Goal: Task Accomplishment & Management: Use online tool/utility

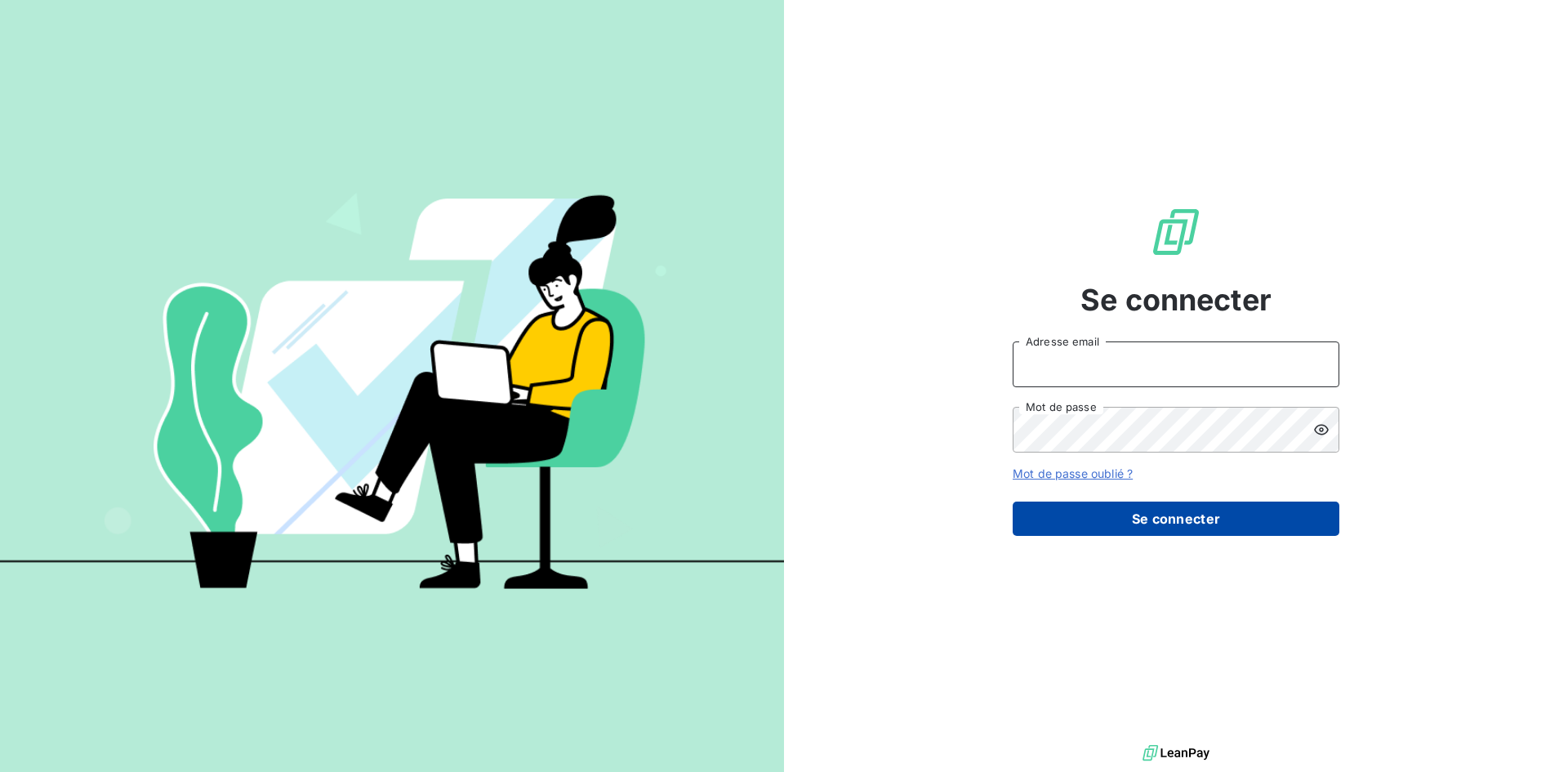
type input "[PERSON_NAME][EMAIL_ADDRESS][DOMAIN_NAME]"
click at [1127, 511] on button "Se connecter" at bounding box center [1176, 519] width 327 height 34
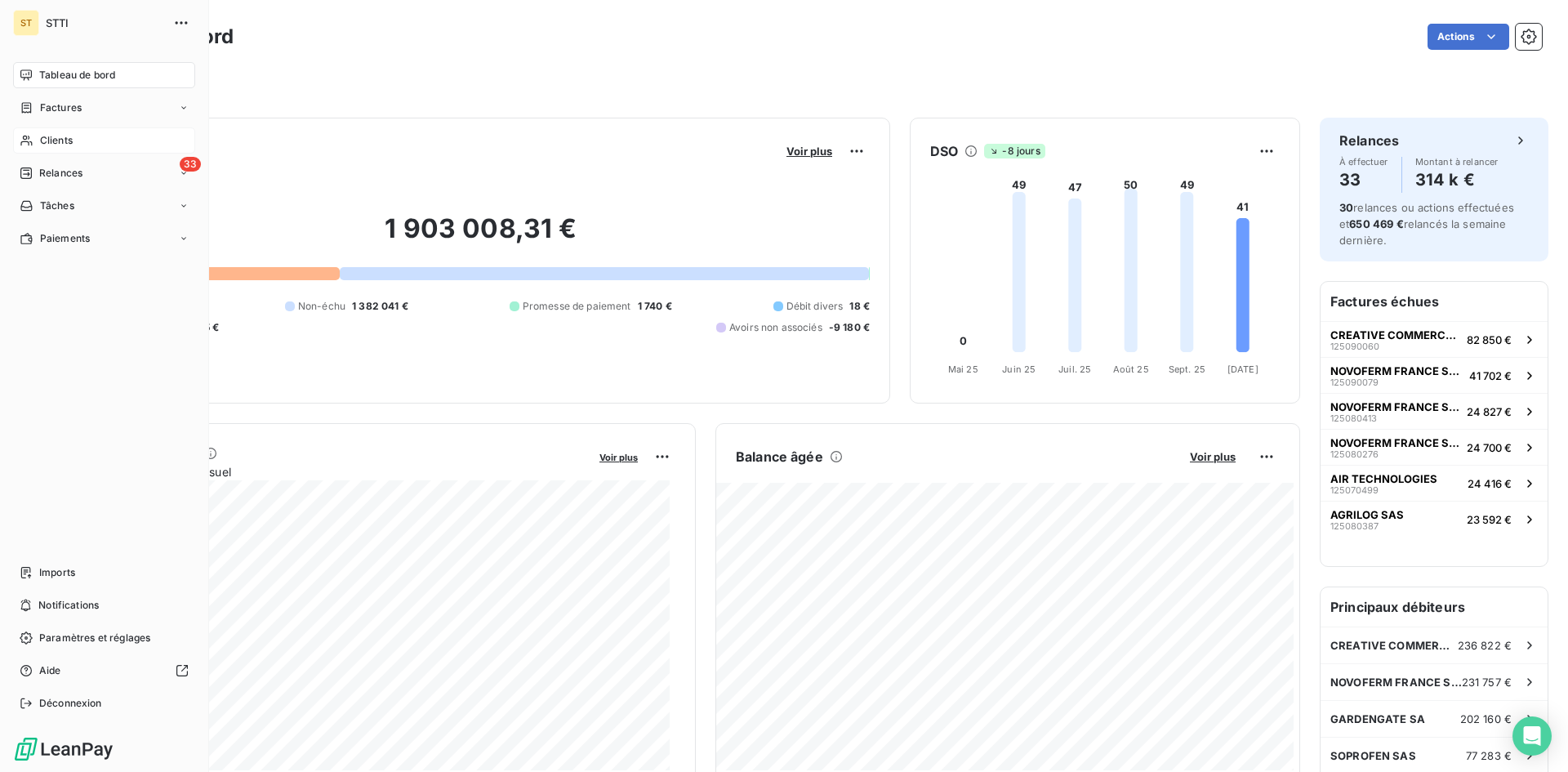
click at [52, 138] on span "Clients" at bounding box center [56, 140] width 32 height 14
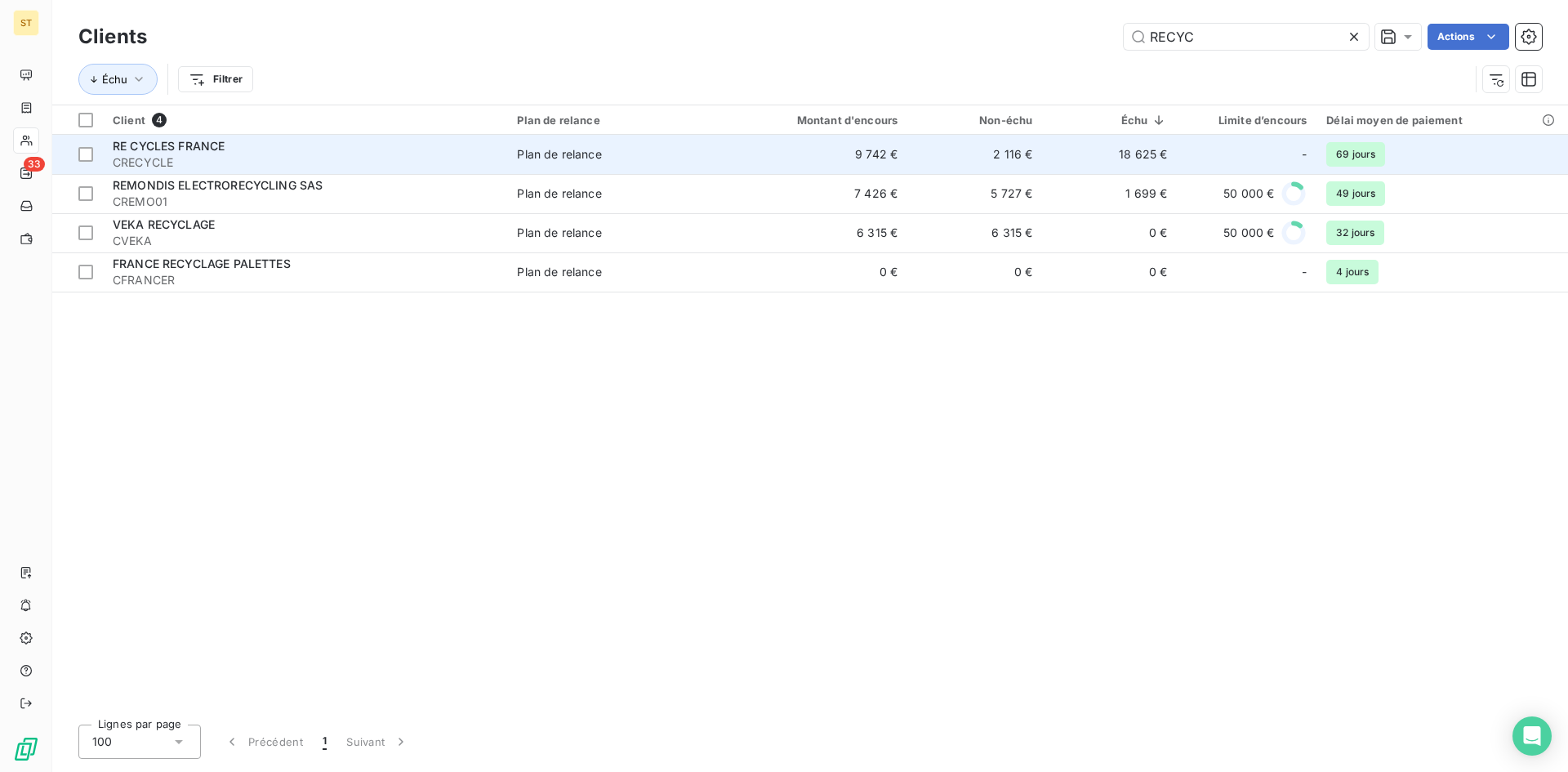
type input "RECYC"
click at [135, 156] on span "CRECYCLE" at bounding box center [305, 162] width 384 height 16
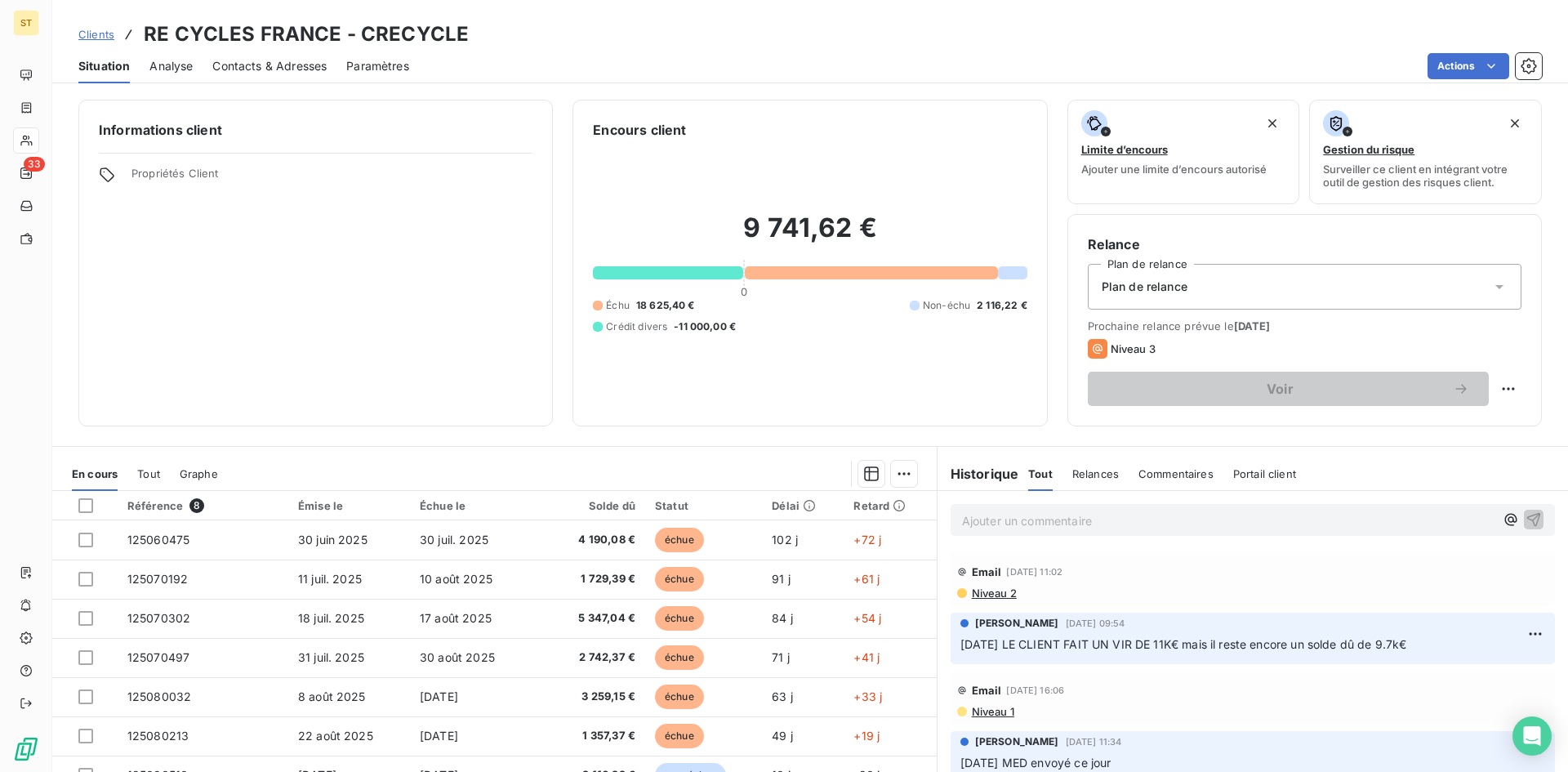
click at [990, 593] on span "Niveau 2" at bounding box center [993, 593] width 47 height 13
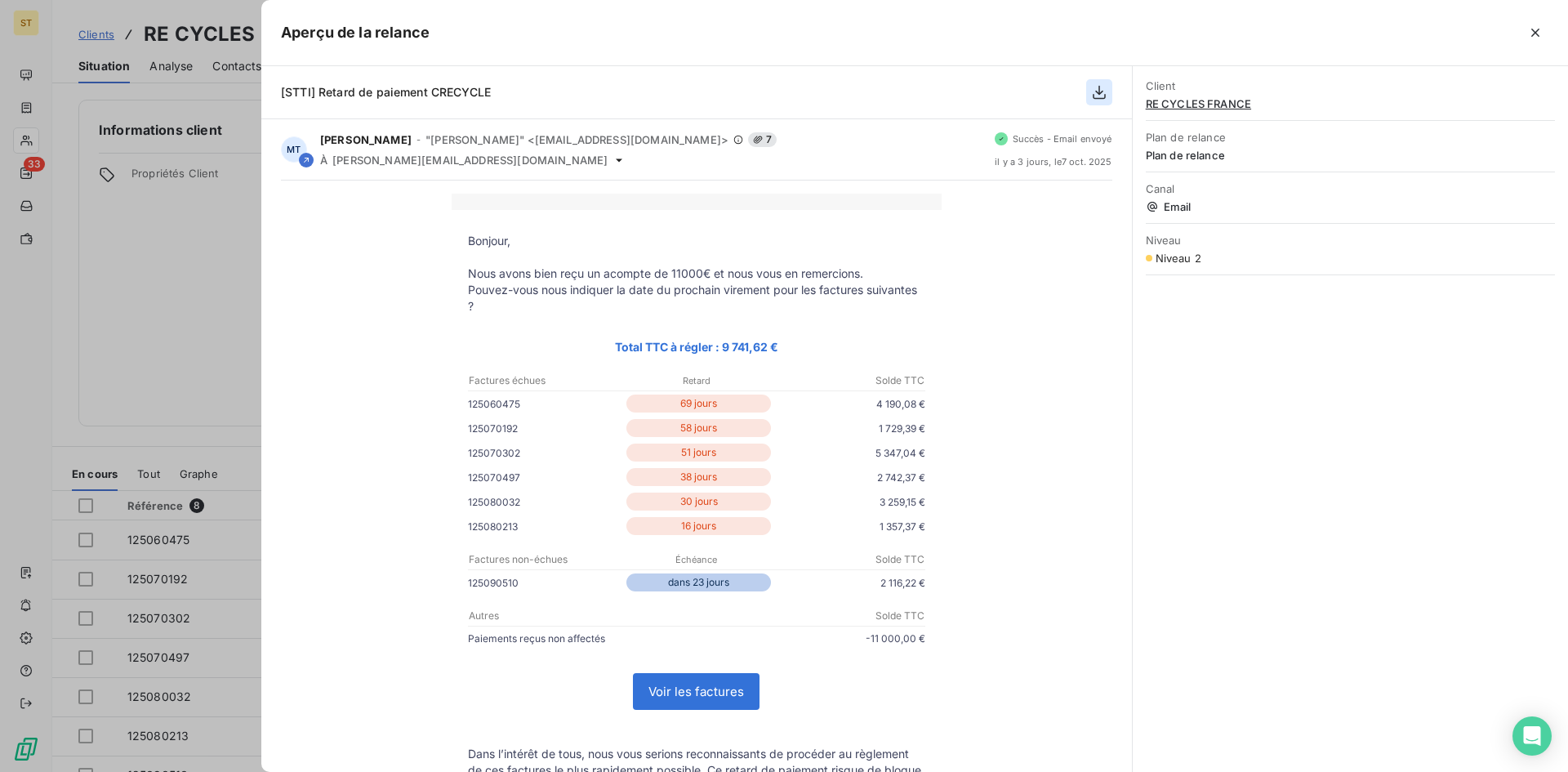
click at [1104, 92] on icon "button" at bounding box center [1099, 92] width 16 height 16
click at [1102, 94] on icon "button" at bounding box center [1099, 92] width 16 height 16
click at [1094, 90] on icon "button" at bounding box center [1099, 92] width 16 height 16
click at [1099, 88] on icon "button" at bounding box center [1099, 93] width 13 height 14
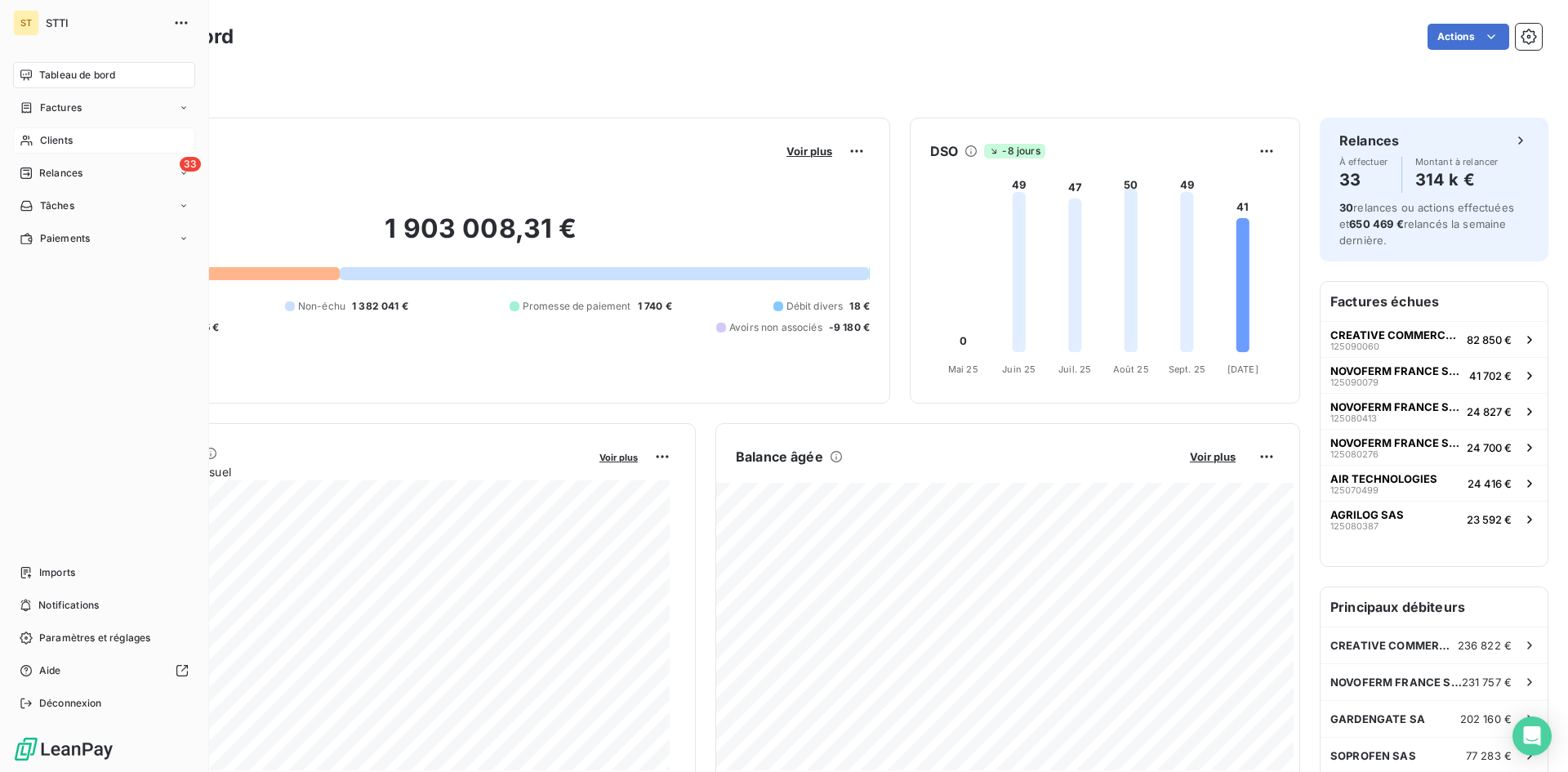
click at [47, 140] on span "Clients" at bounding box center [56, 140] width 32 height 14
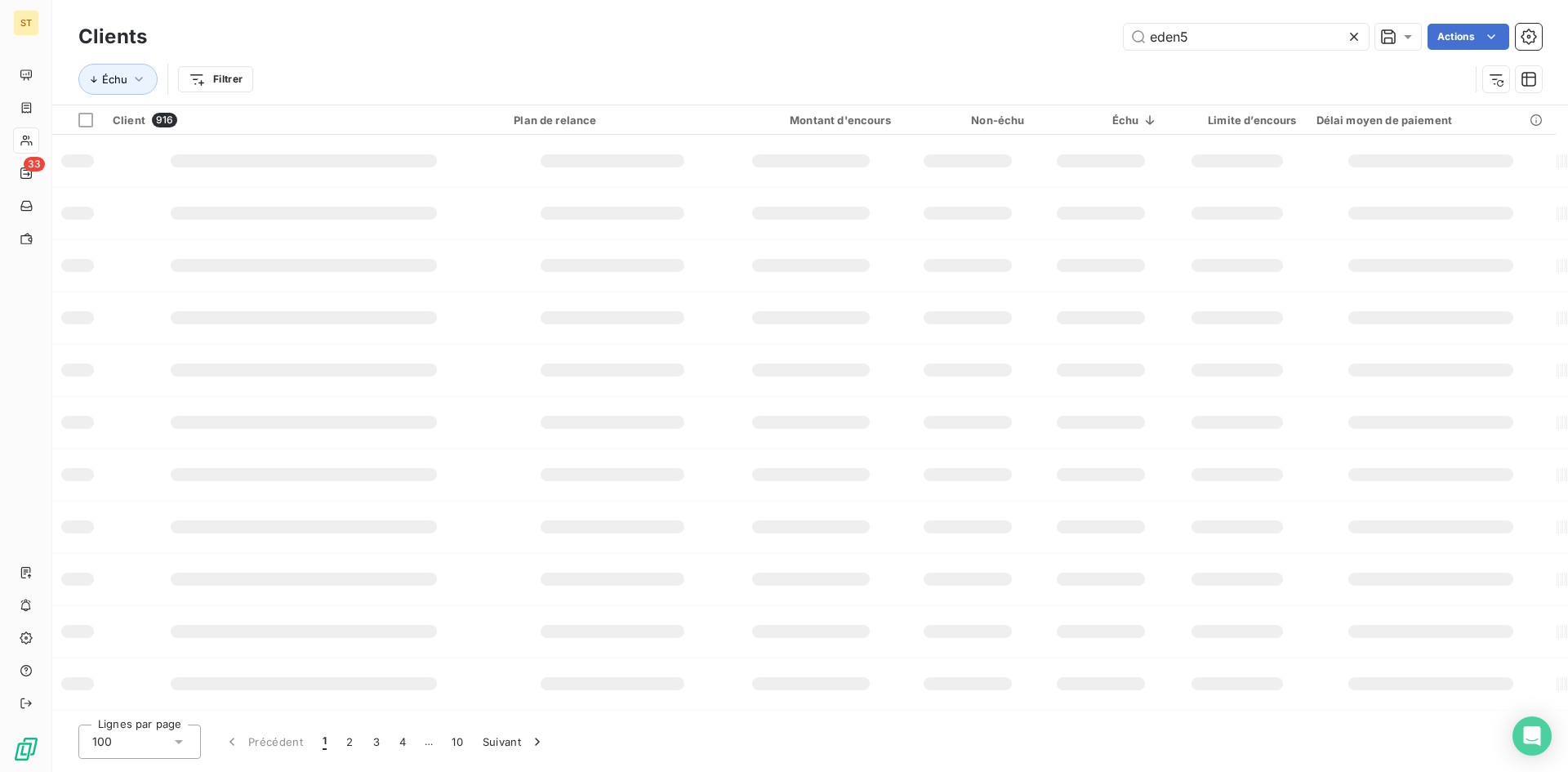
type input "eden5"
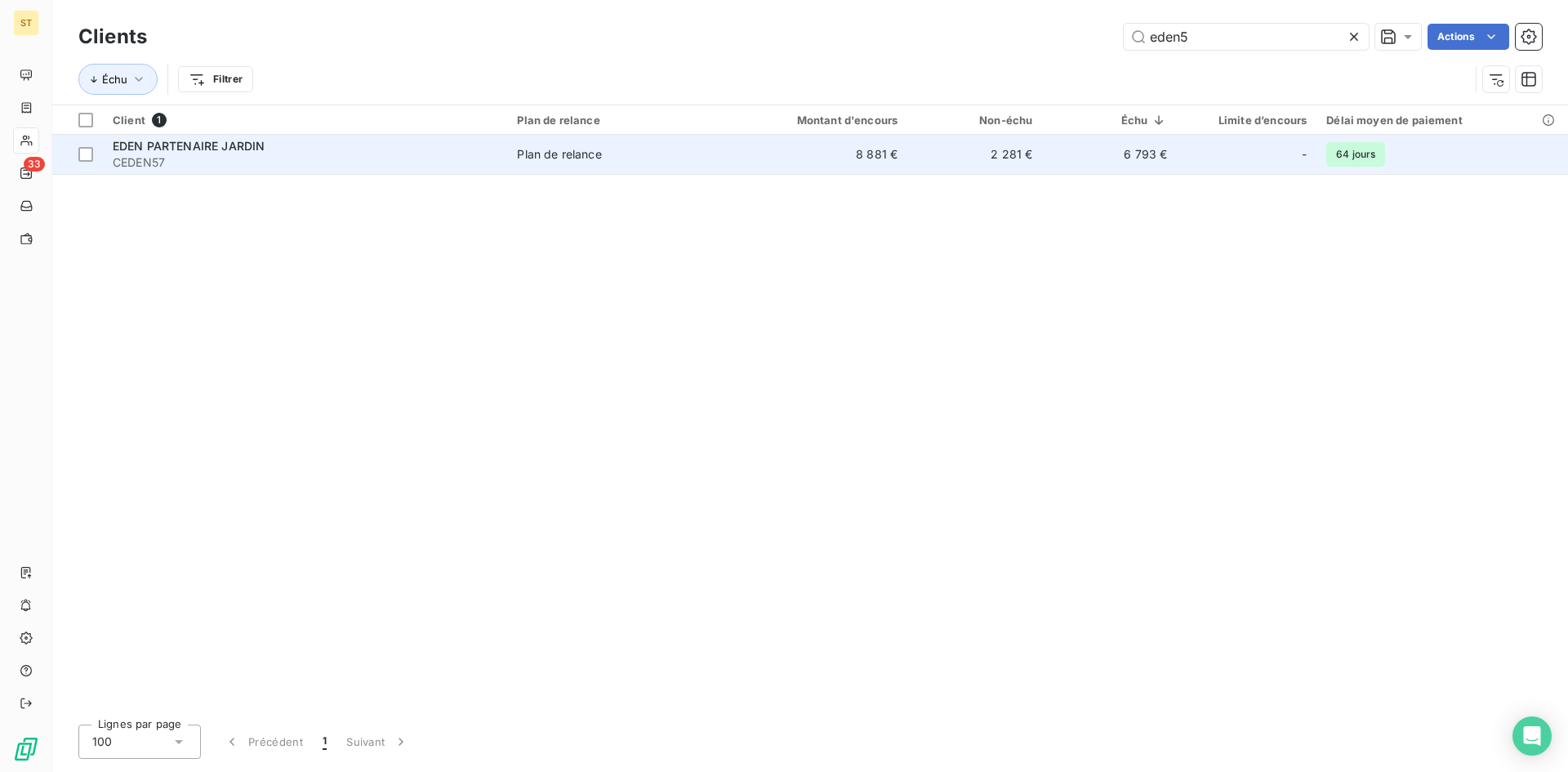
click at [134, 156] on span "CEDEN57" at bounding box center [305, 162] width 384 height 16
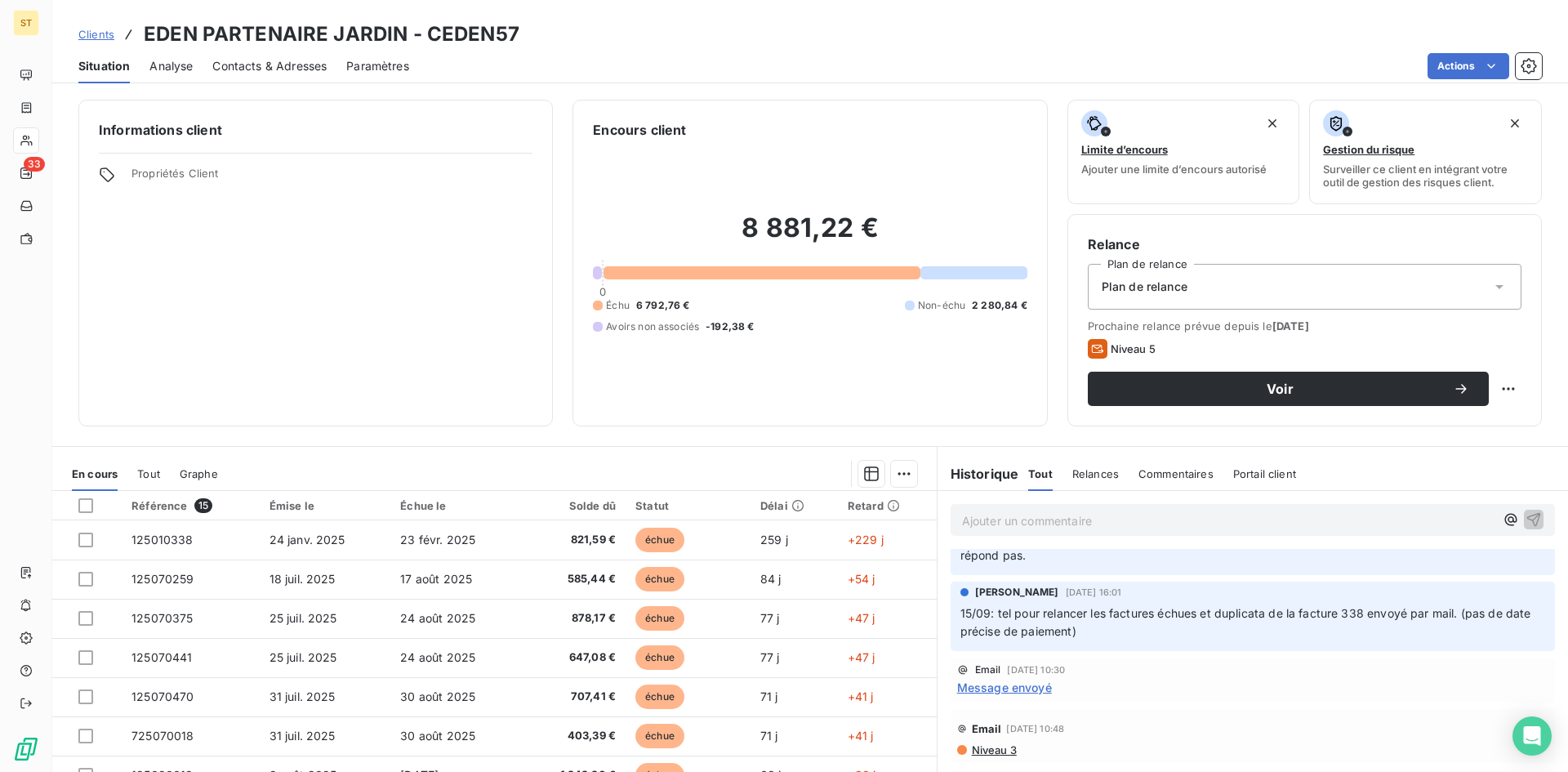
scroll to position [163, 0]
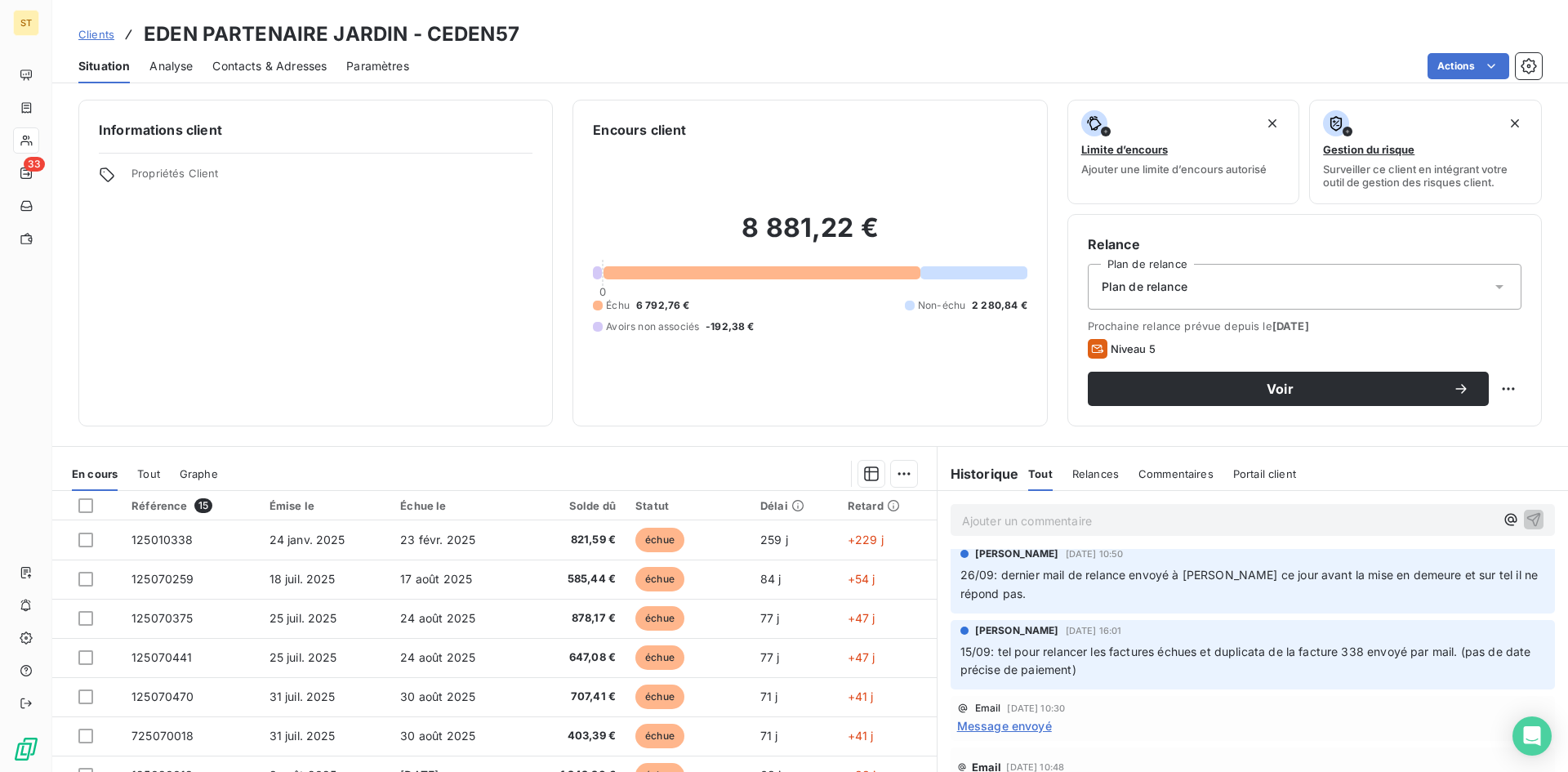
click at [998, 723] on span "Message envoyé" at bounding box center [1004, 725] width 94 height 17
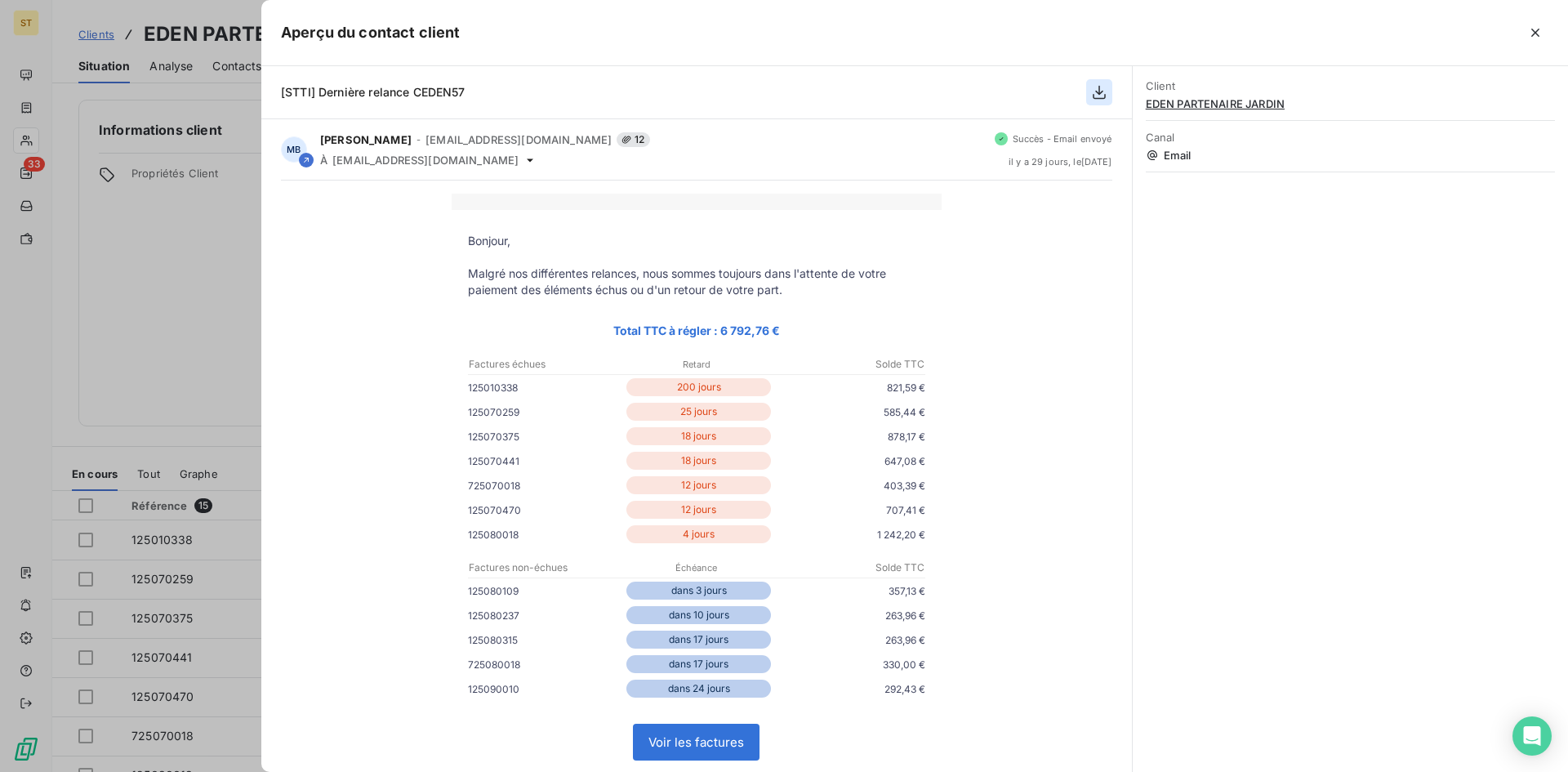
click at [1101, 84] on icon "button" at bounding box center [1099, 92] width 16 height 16
click at [1100, 94] on icon "button" at bounding box center [1099, 93] width 13 height 14
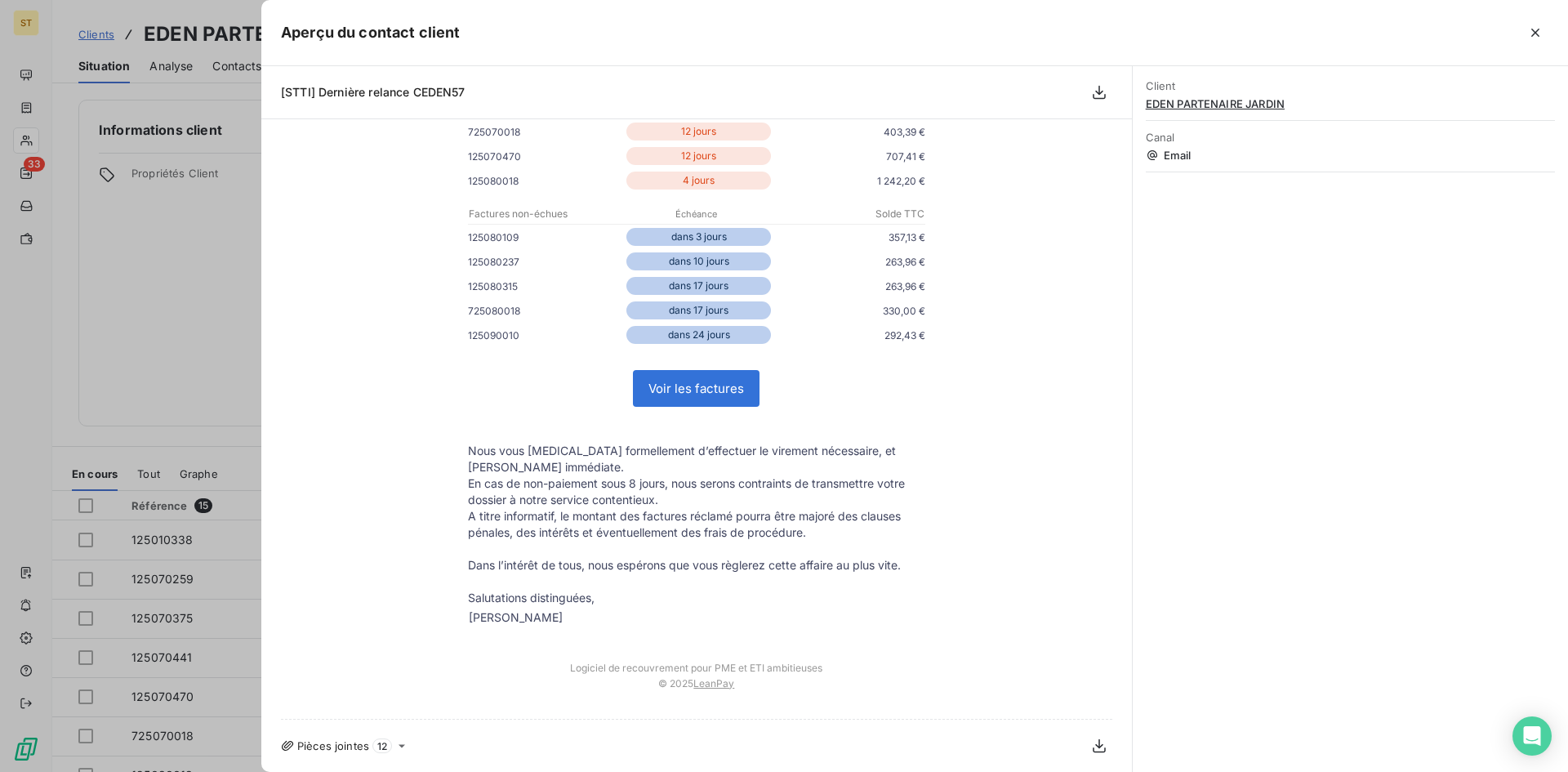
scroll to position [0, 0]
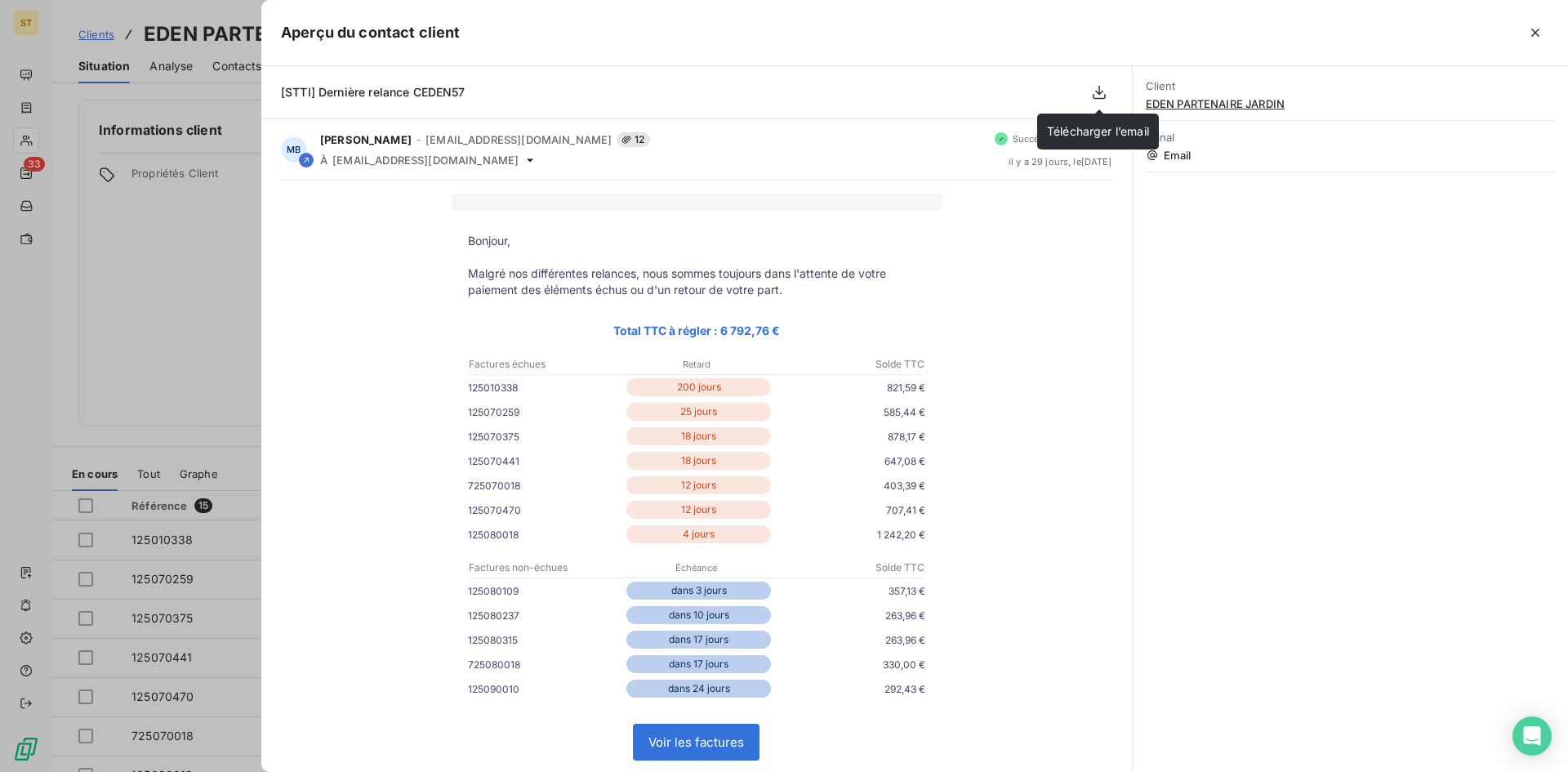
click at [1536, 31] on icon "button" at bounding box center [1535, 32] width 16 height 16
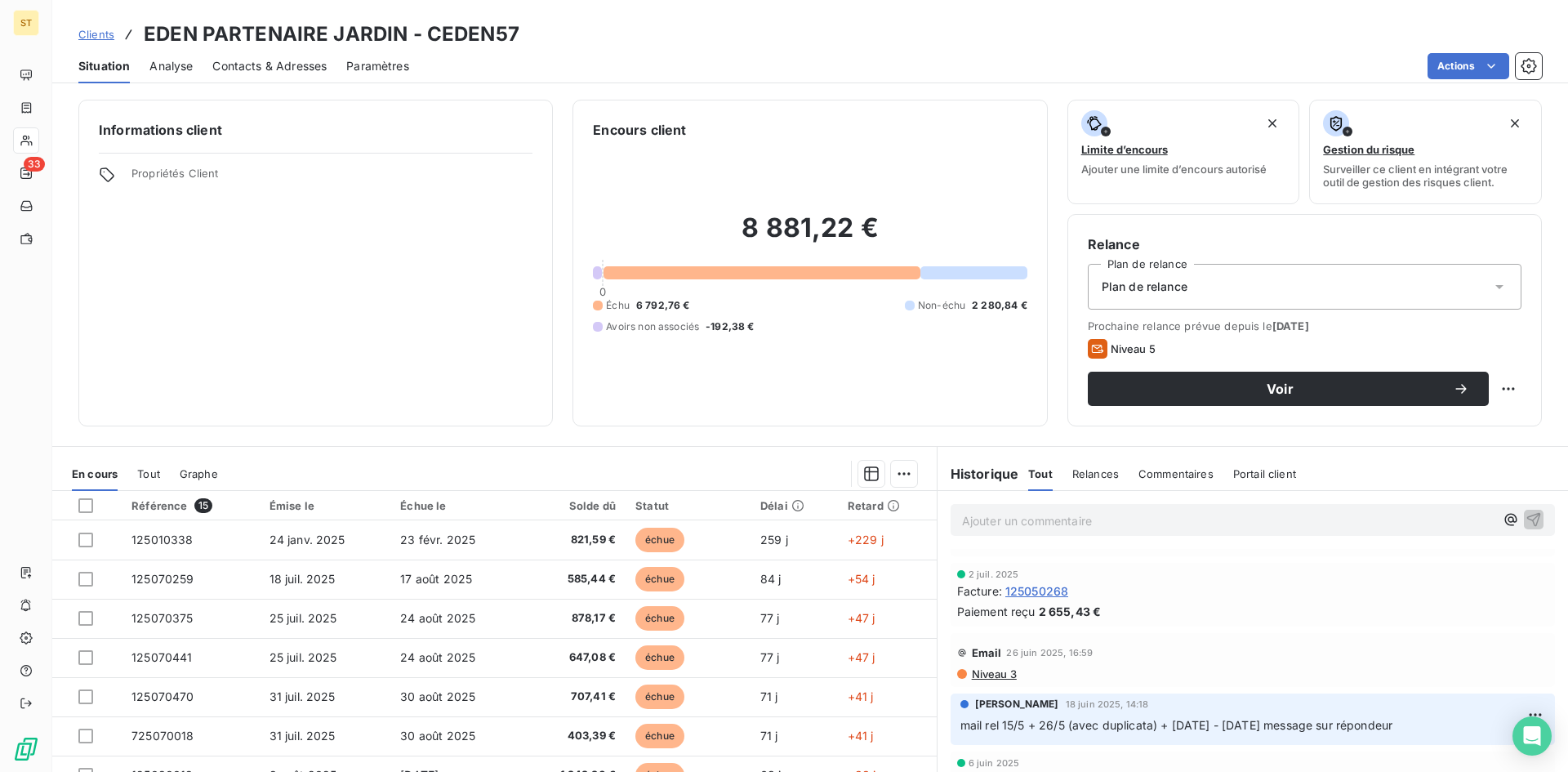
scroll to position [1878, 0]
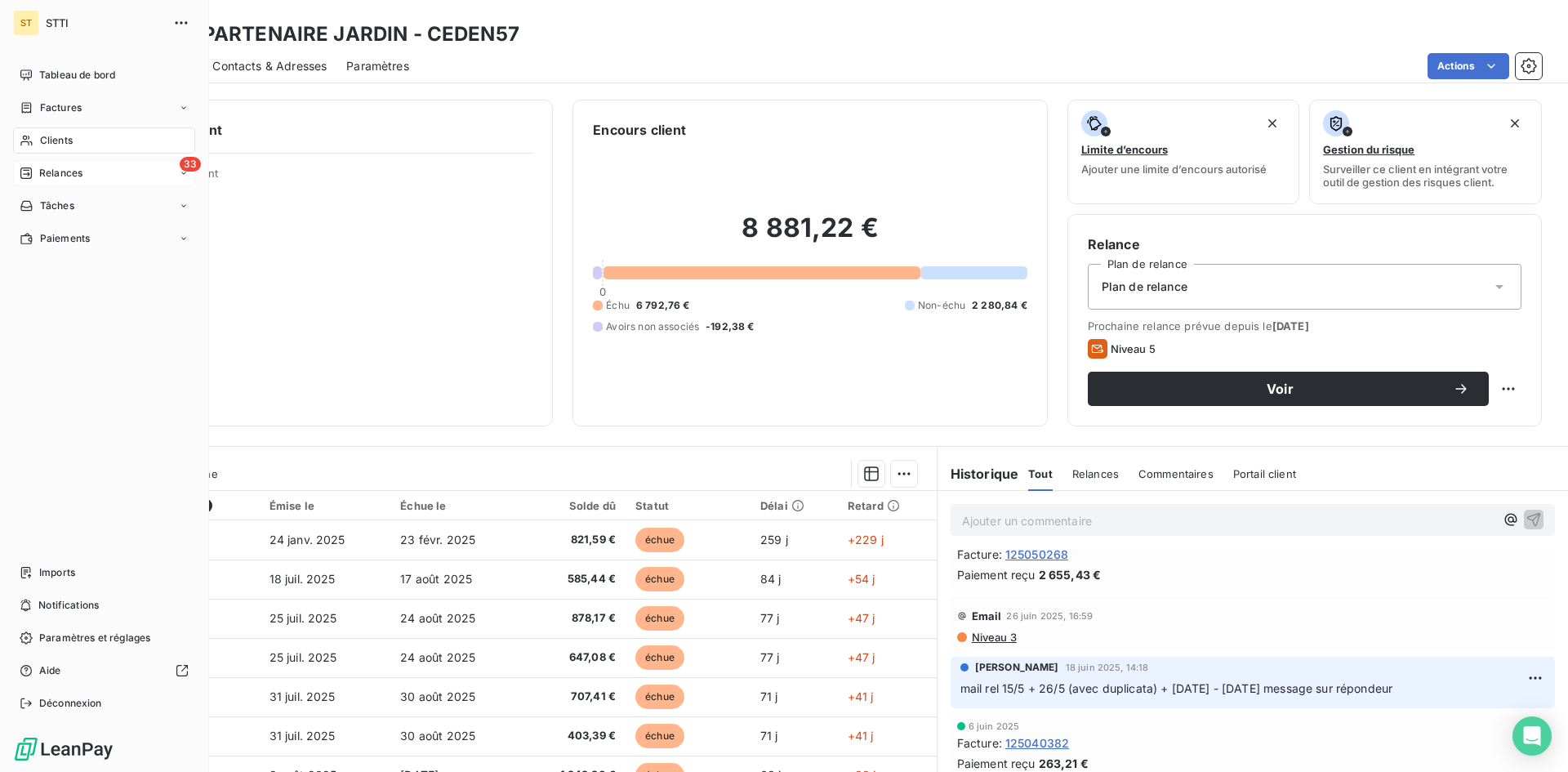
click at [52, 175] on span "Relances" at bounding box center [60, 173] width 43 height 14
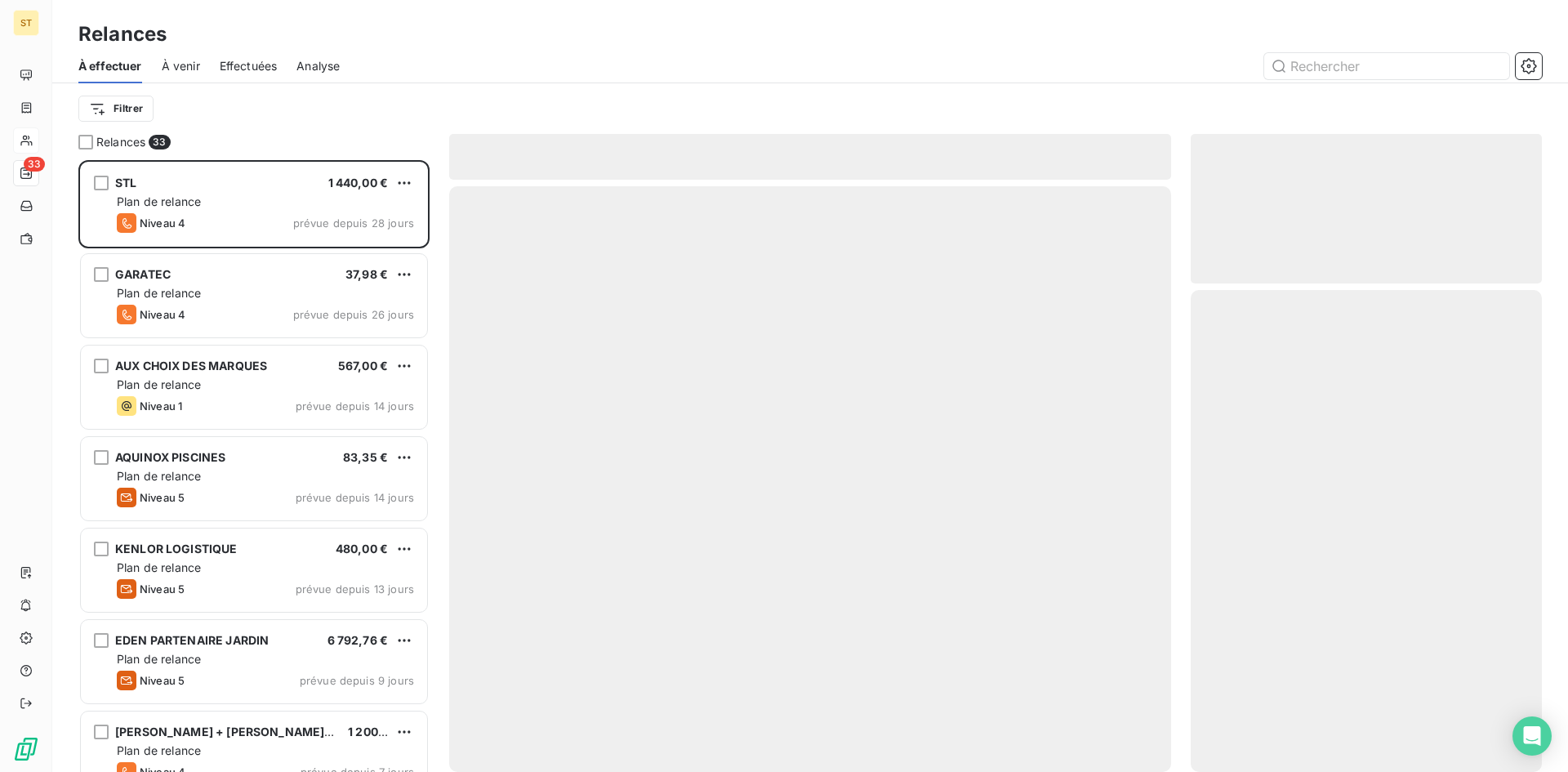
scroll to position [599, 339]
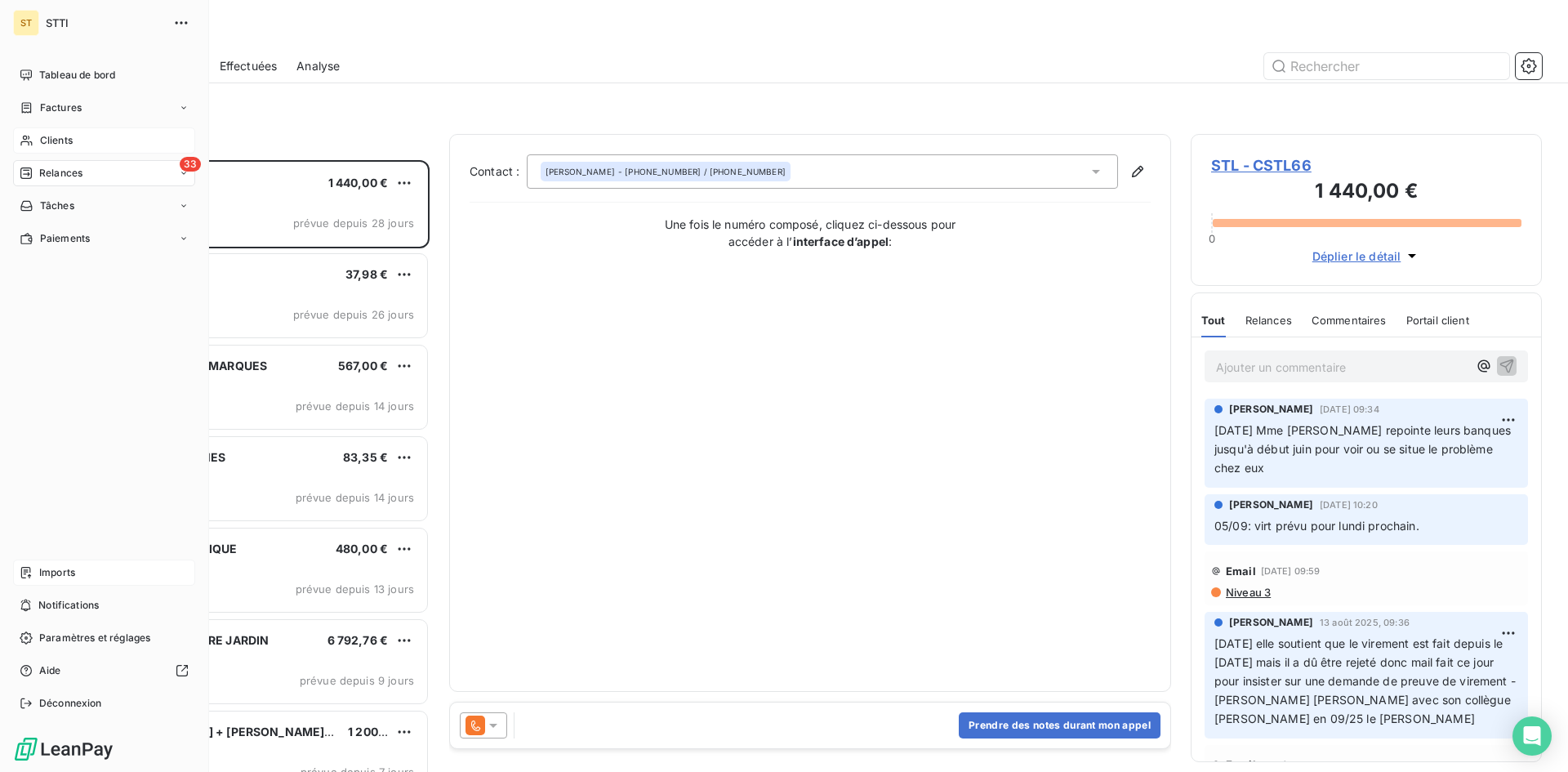
click at [71, 570] on span "Imports" at bounding box center [57, 572] width 36 height 14
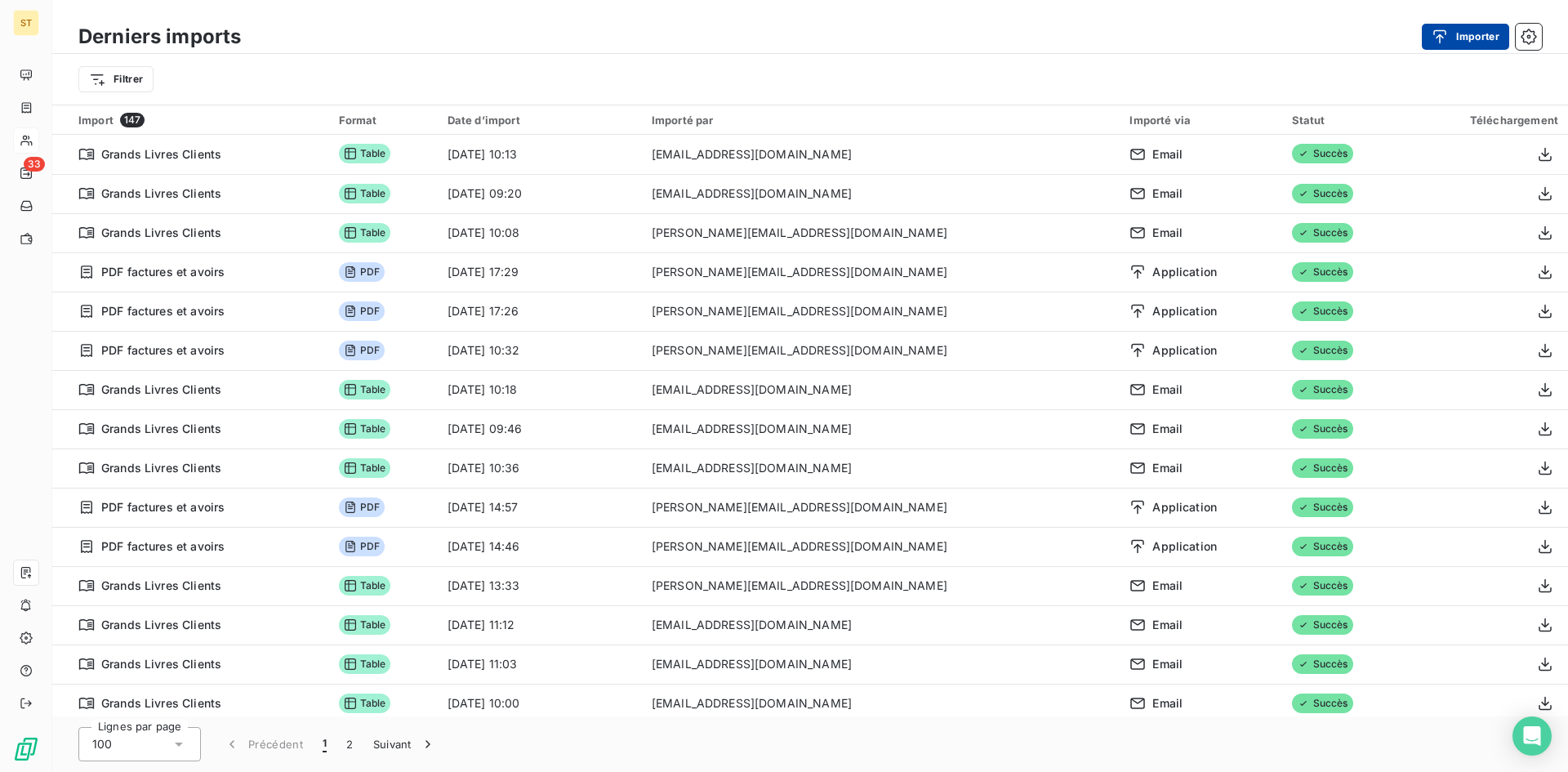
click at [1446, 37] on icon "button" at bounding box center [1440, 37] width 16 height 16
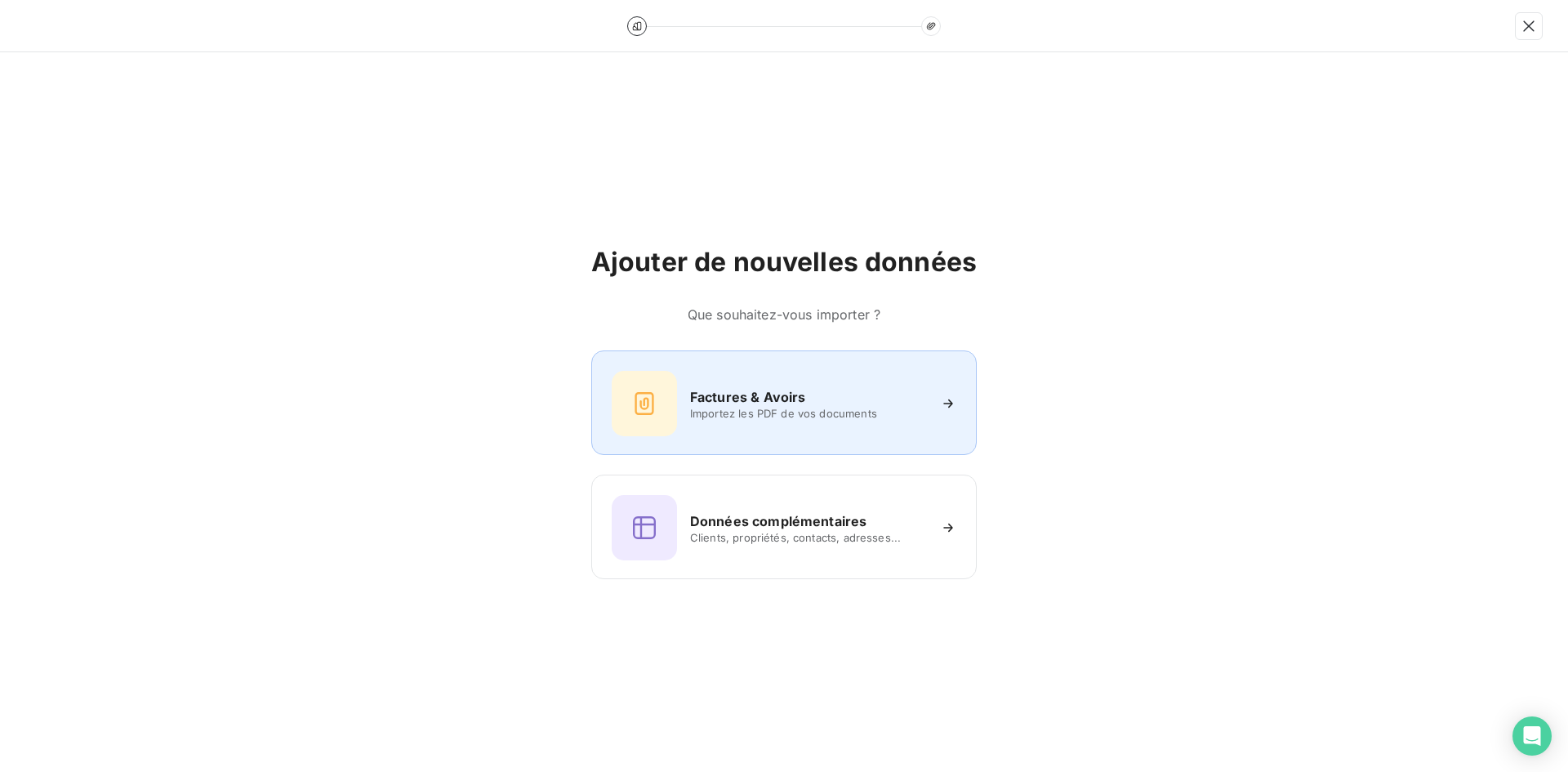
click at [739, 388] on h6 "Factures & Avoirs" at bounding box center [748, 396] width 116 height 20
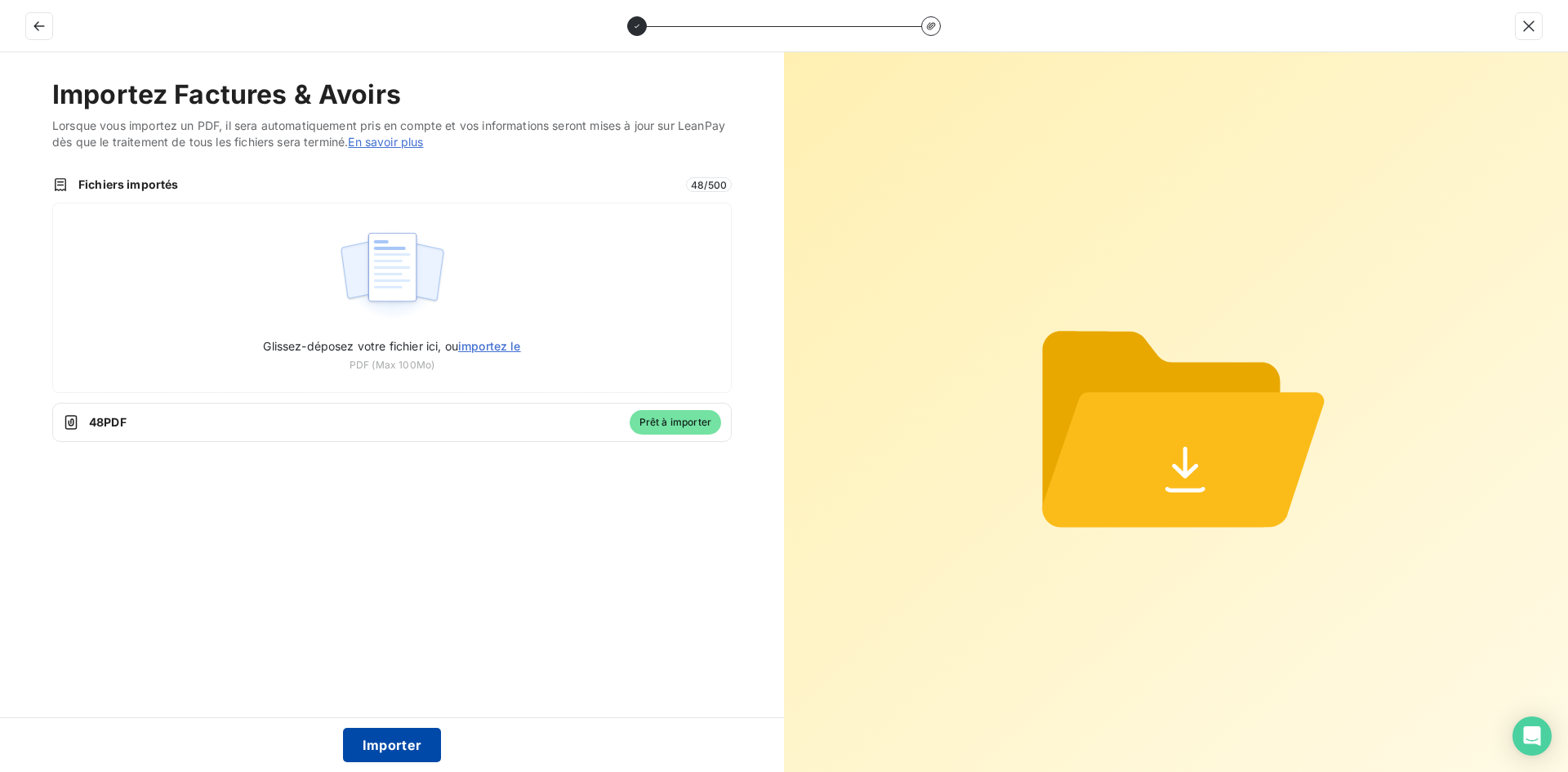
click at [372, 745] on button "Importer" at bounding box center [392, 745] width 99 height 34
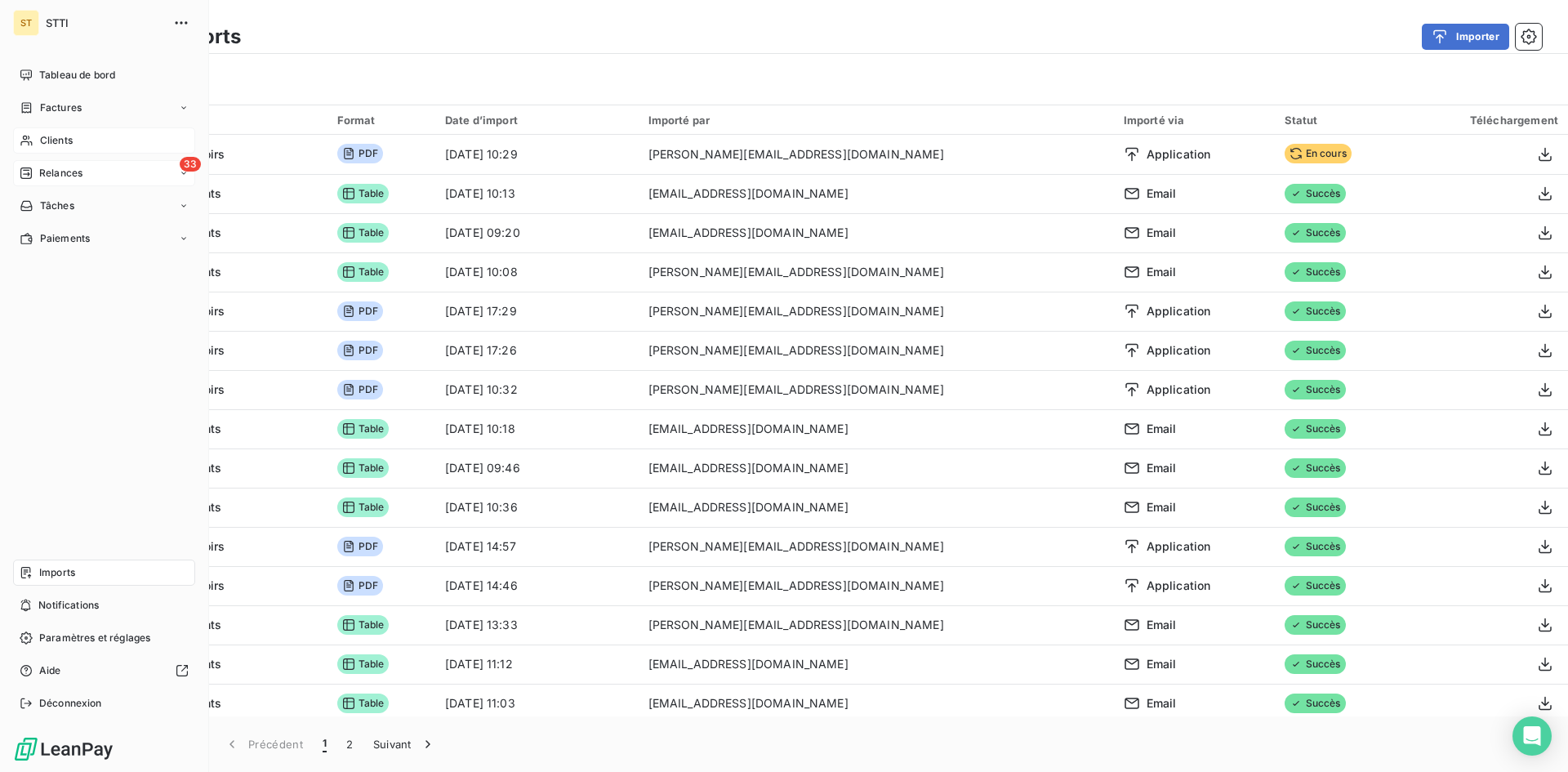
click at [45, 179] on span "Relances" at bounding box center [60, 173] width 43 height 14
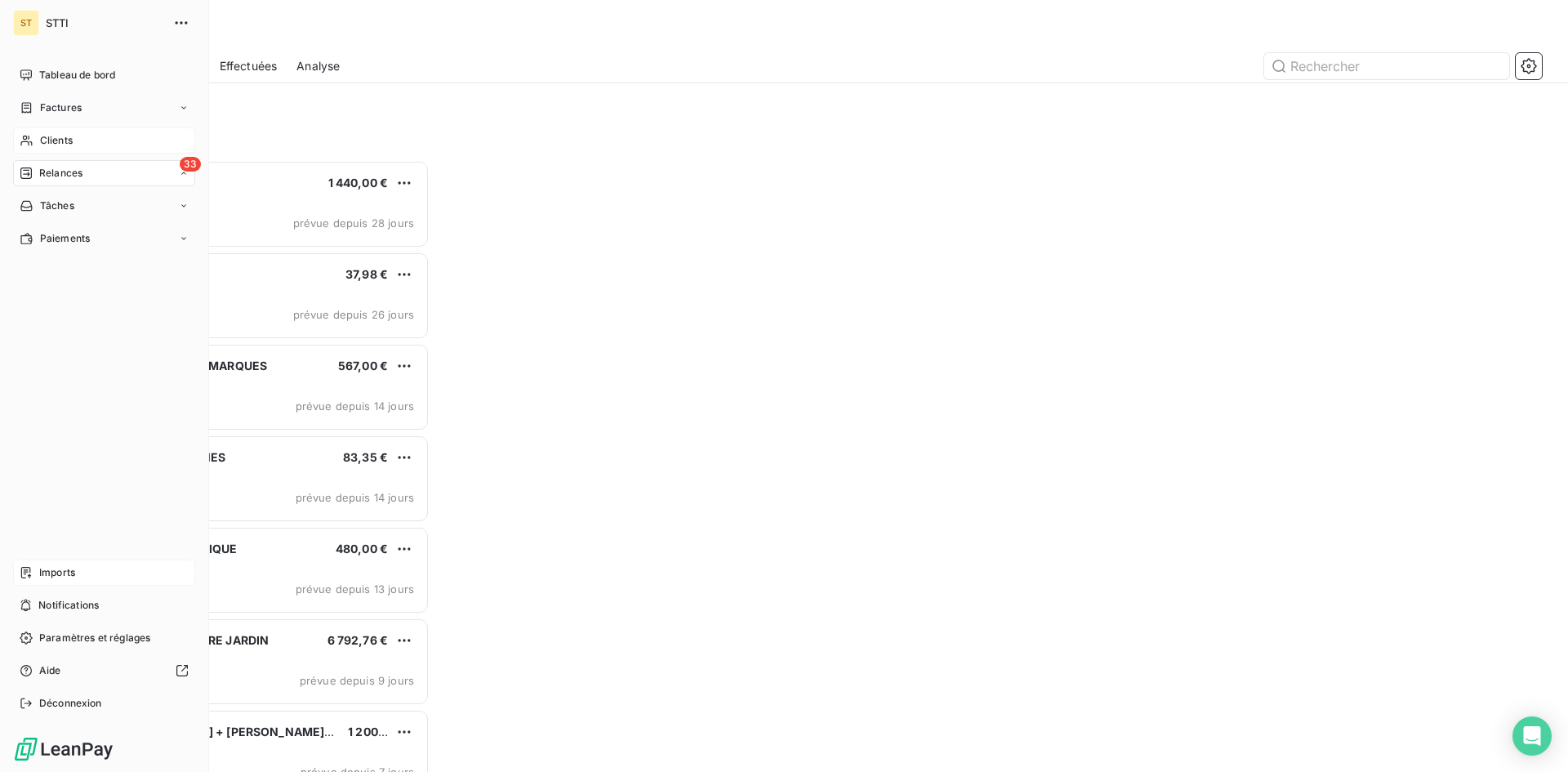
scroll to position [599, 339]
